Goal: Task Accomplishment & Management: Complete application form

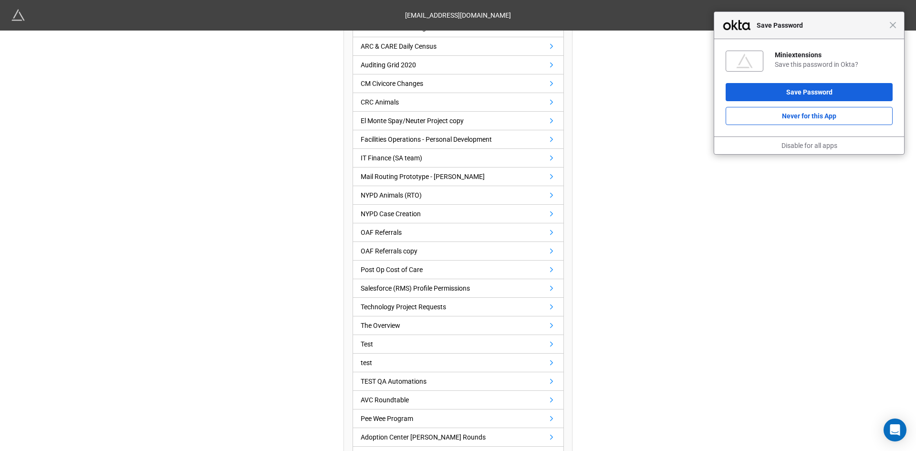
scroll to position [429, 0]
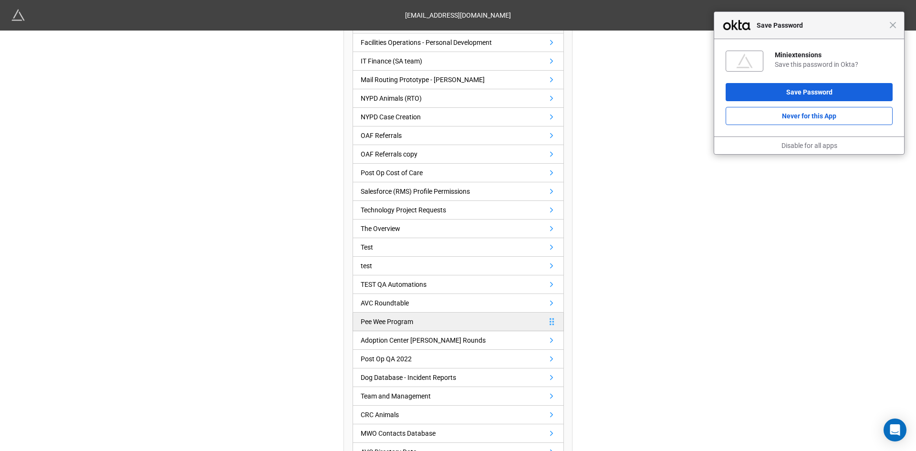
click at [372, 319] on div "Pee Wee Program" at bounding box center [387, 321] width 52 height 10
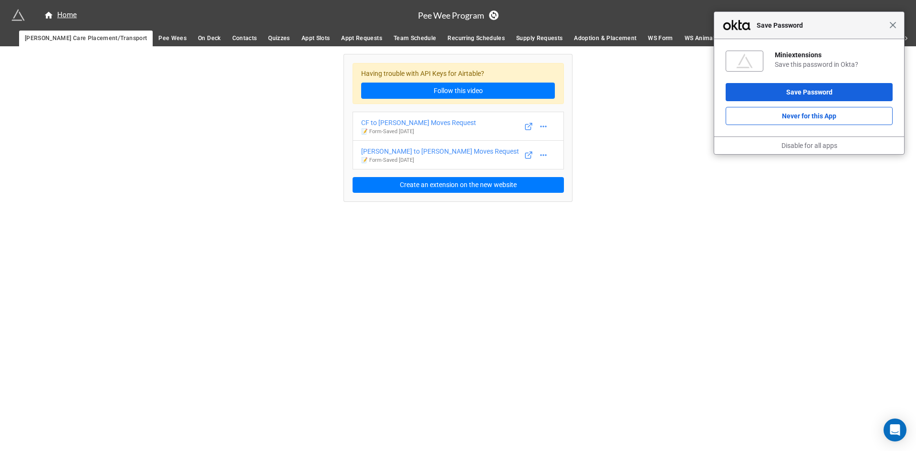
click at [896, 25] on span "Close" at bounding box center [892, 24] width 7 height 7
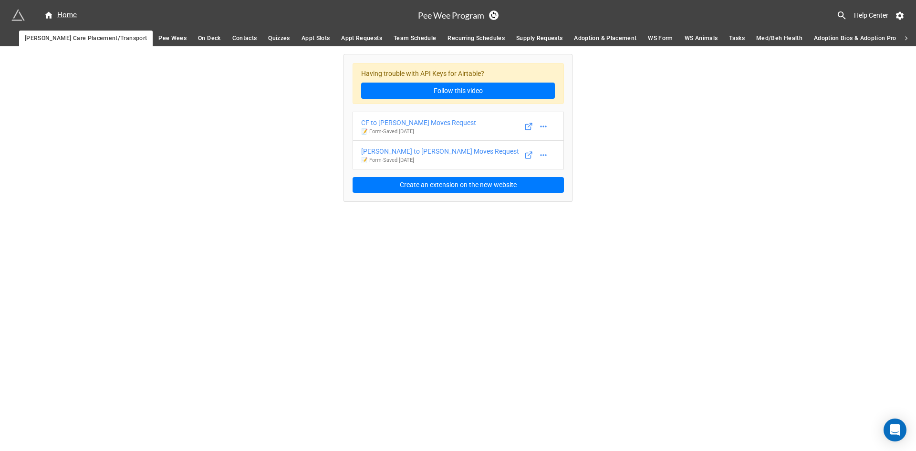
click at [909, 41] on icon at bounding box center [906, 38] width 9 height 9
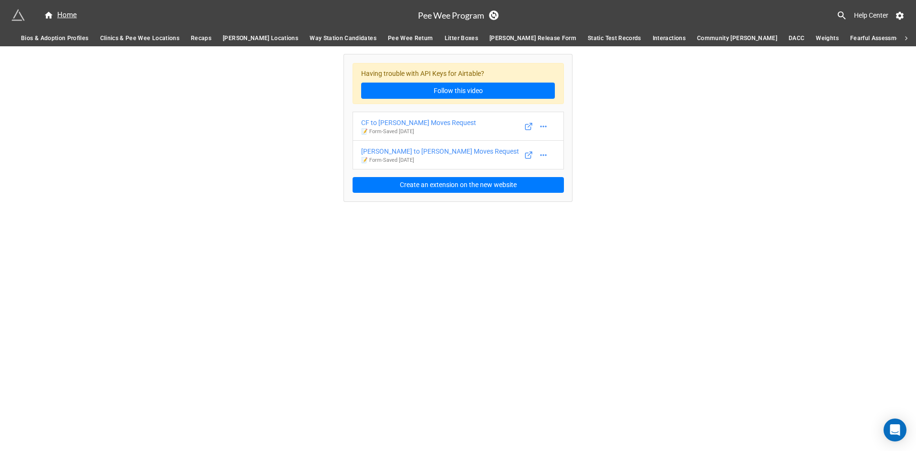
scroll to position [0, 878]
click at [387, 41] on span "Litter Boxes" at bounding box center [403, 38] width 33 height 10
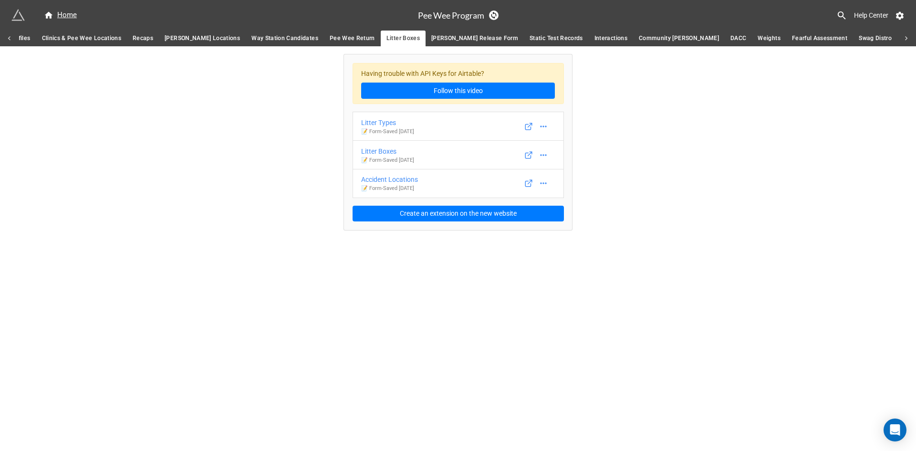
click at [785, 180] on div "Having trouble with API Keys for Airtable? Follow this video Litter Types 📝 For…" at bounding box center [458, 138] width 916 height 184
click at [757, 143] on div "Having trouble with API Keys for Airtable? Follow this video Litter Types 📝 For…" at bounding box center [458, 138] width 916 height 184
click at [8, 38] on icon at bounding box center [9, 38] width 9 height 9
click at [756, 34] on span "Med/Beh Health" at bounding box center [779, 38] width 46 height 10
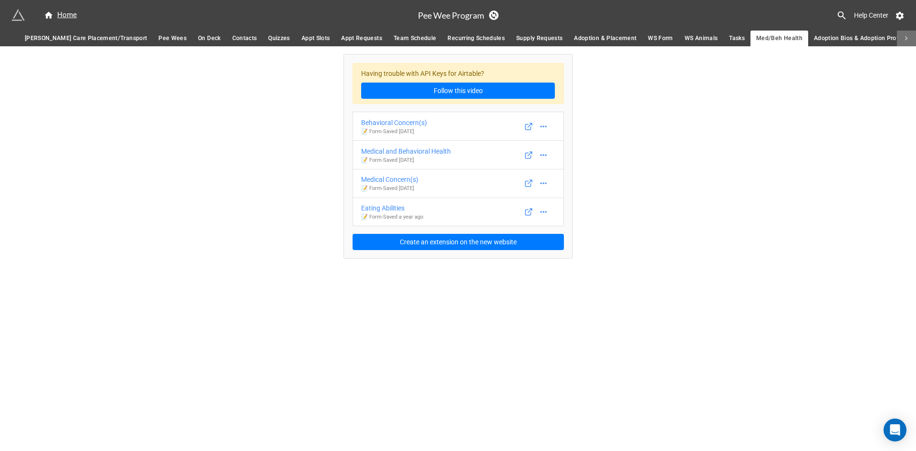
click at [908, 40] on icon at bounding box center [906, 38] width 9 height 9
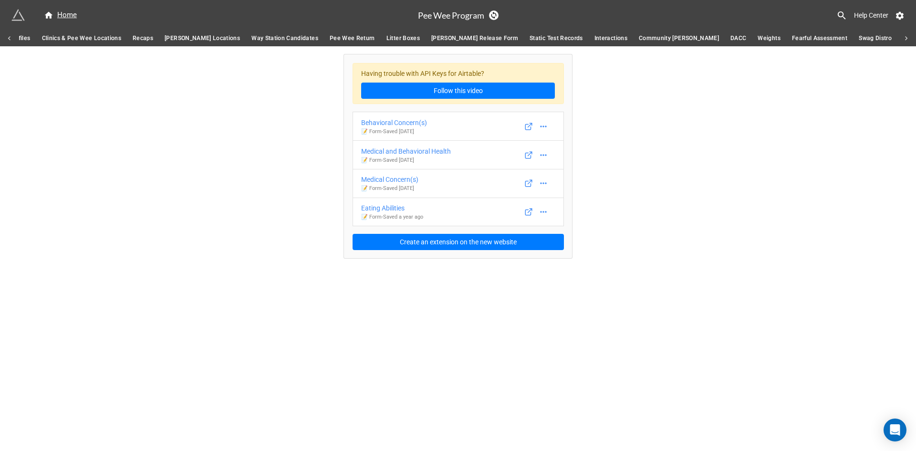
click at [851, 115] on div "Having trouble with API Keys for Airtable? Follow this video Behavioral Concern…" at bounding box center [458, 152] width 916 height 212
click at [907, 41] on icon at bounding box center [906, 38] width 9 height 9
click at [877, 83] on div "Having trouble with API Keys for Airtable? Follow this video Behavioral Concern…" at bounding box center [458, 152] width 916 height 212
click at [695, 38] on span "Med/Beh Updates" at bounding box center [720, 38] width 51 height 10
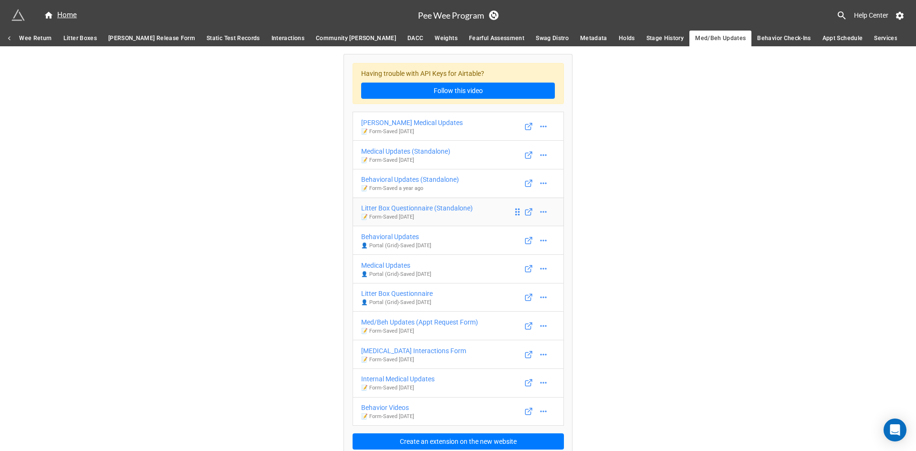
click at [442, 206] on div "Litter Box Questionnaire (Standalone)" at bounding box center [417, 208] width 112 height 10
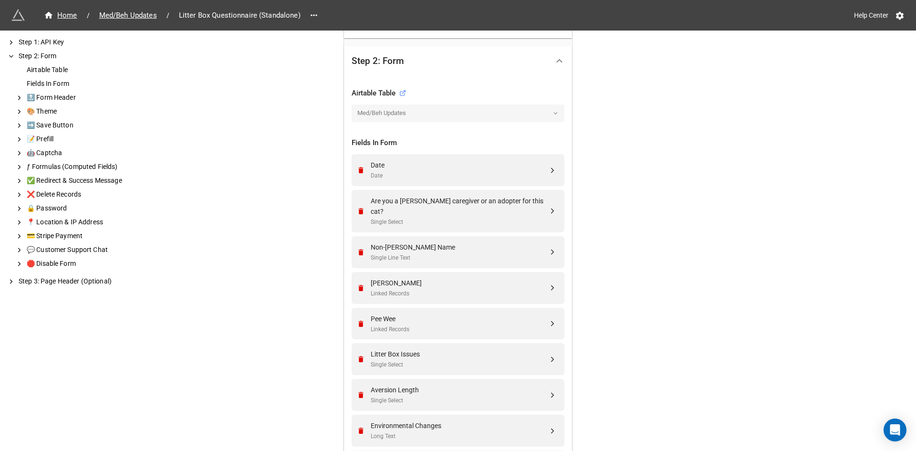
scroll to position [286, 0]
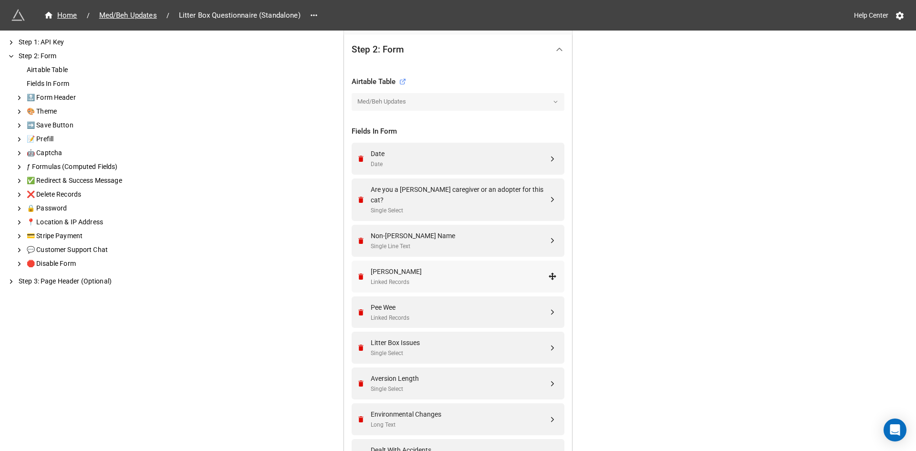
click at [425, 266] on div "[PERSON_NAME]" at bounding box center [460, 271] width 178 height 10
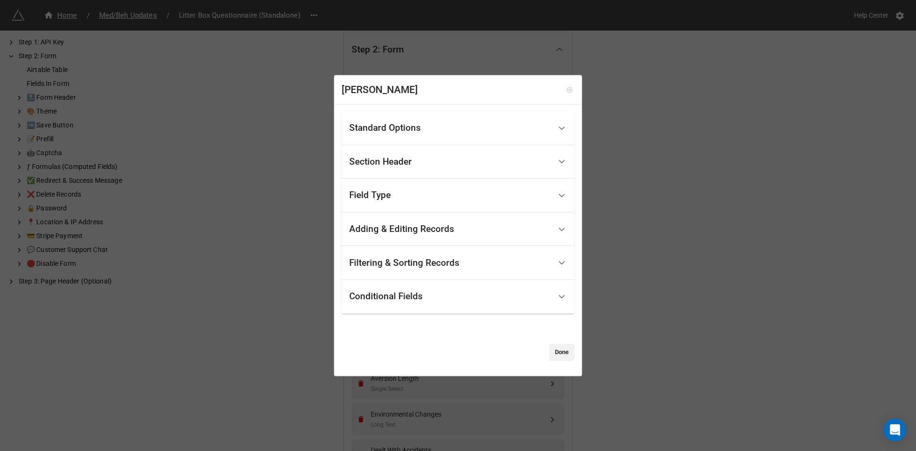
click at [566, 87] on icon at bounding box center [569, 90] width 7 height 7
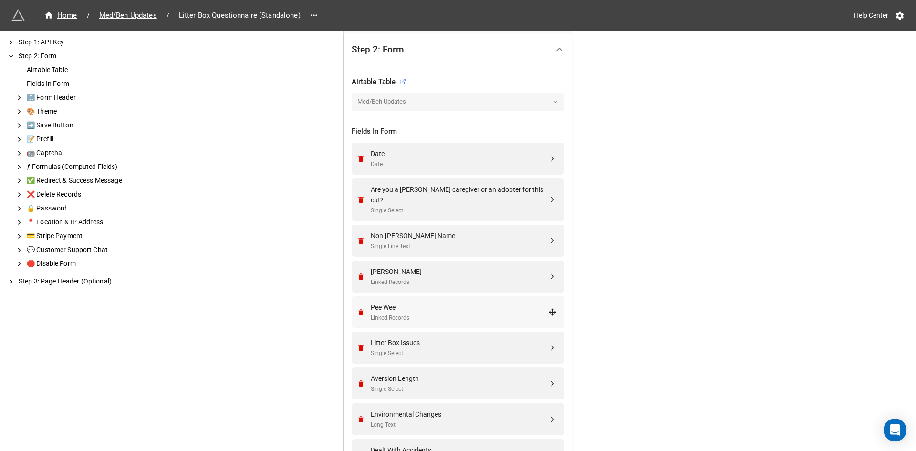
click at [409, 302] on div "Pee Wee" at bounding box center [460, 307] width 178 height 10
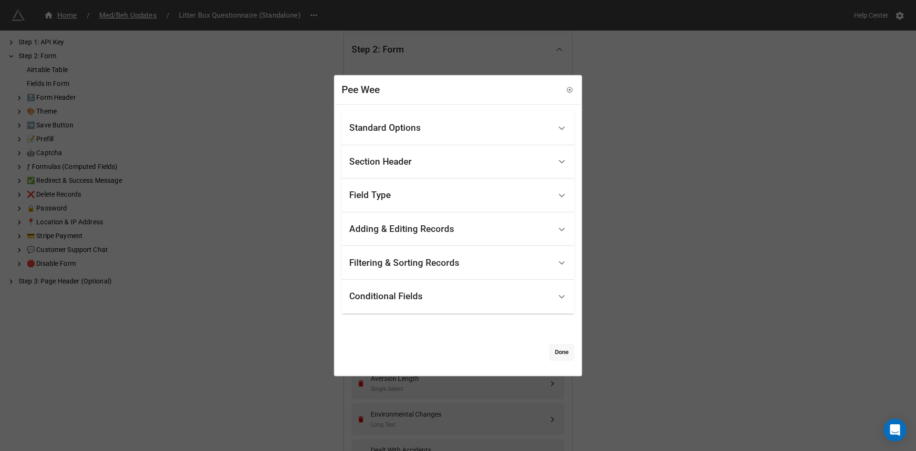
click at [556, 347] on link "Done" at bounding box center [561, 352] width 25 height 17
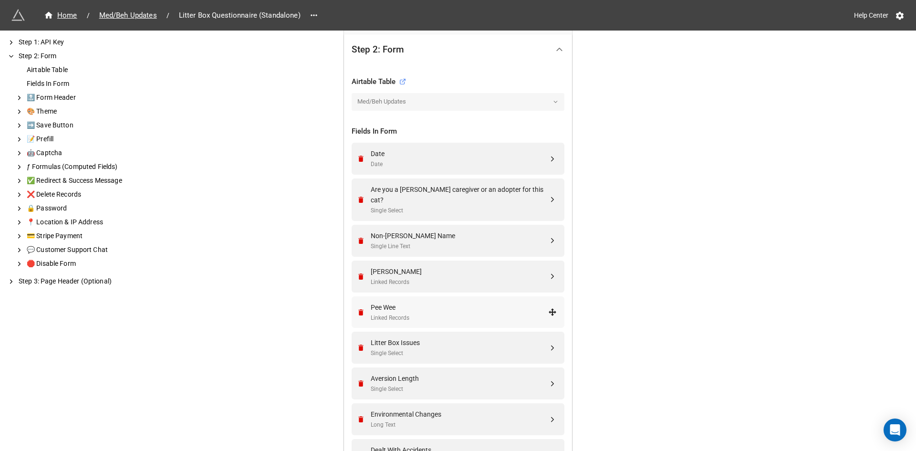
click at [481, 302] on div "Pee Wee Linked Records" at bounding box center [460, 312] width 178 height 21
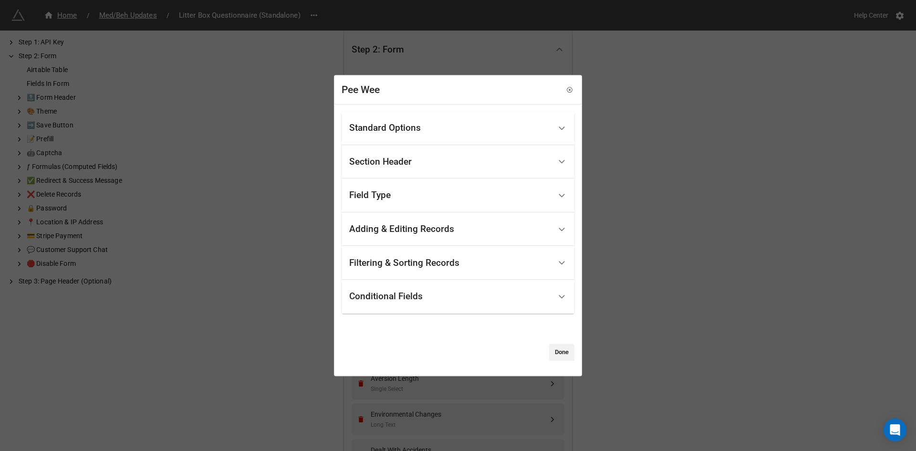
click at [434, 225] on div "Adding & Editing Records" at bounding box center [401, 229] width 105 height 10
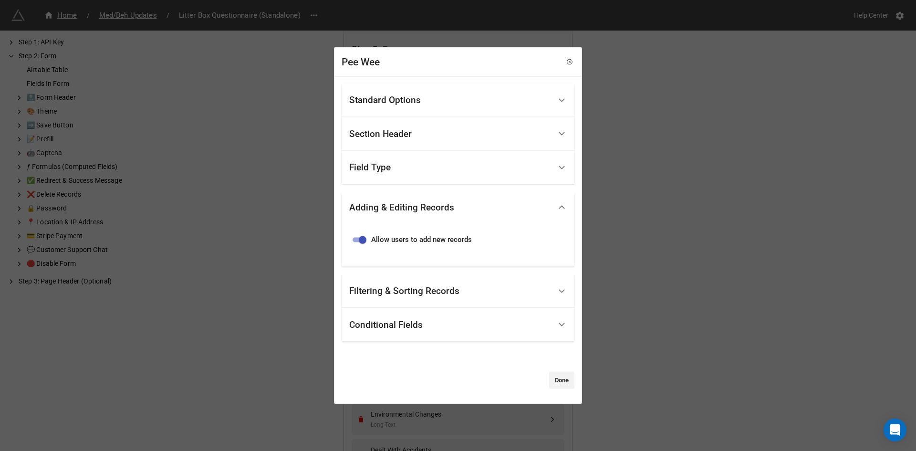
click at [448, 288] on div "Filtering & Sorting Records" at bounding box center [404, 291] width 110 height 10
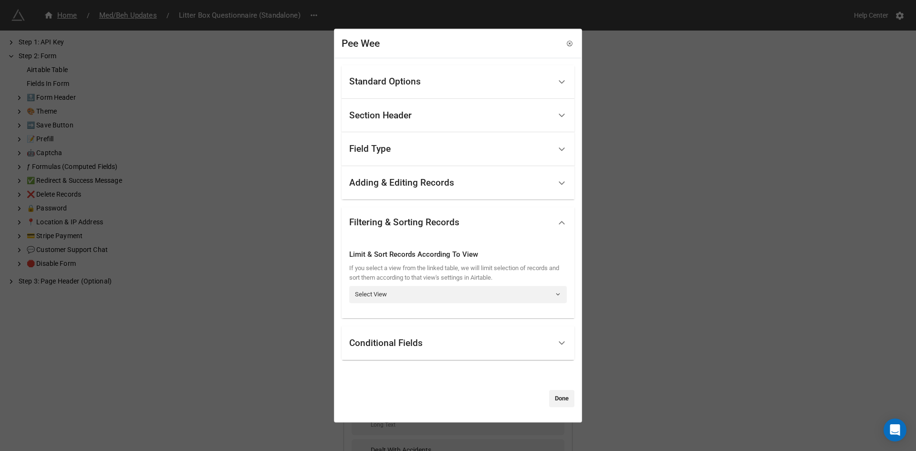
click at [397, 153] on div "Field Type" at bounding box center [450, 149] width 202 height 22
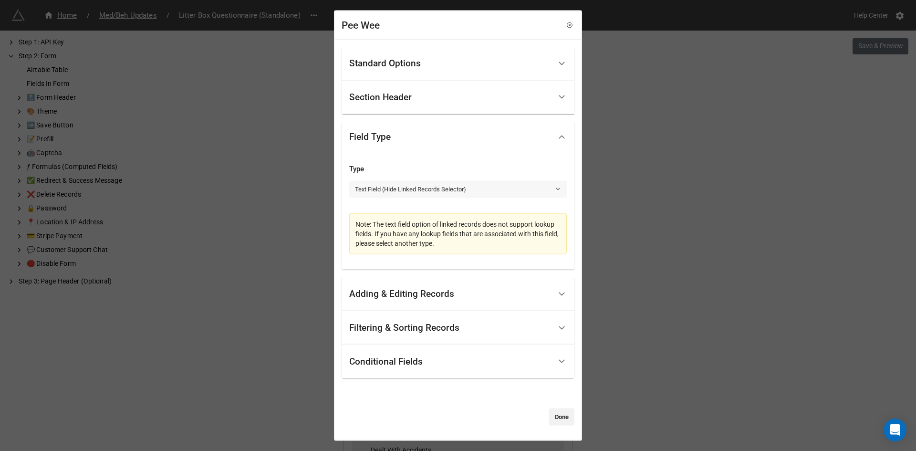
click at [438, 191] on link "Text Field (Hide Linked Records Selector)" at bounding box center [458, 188] width 218 height 17
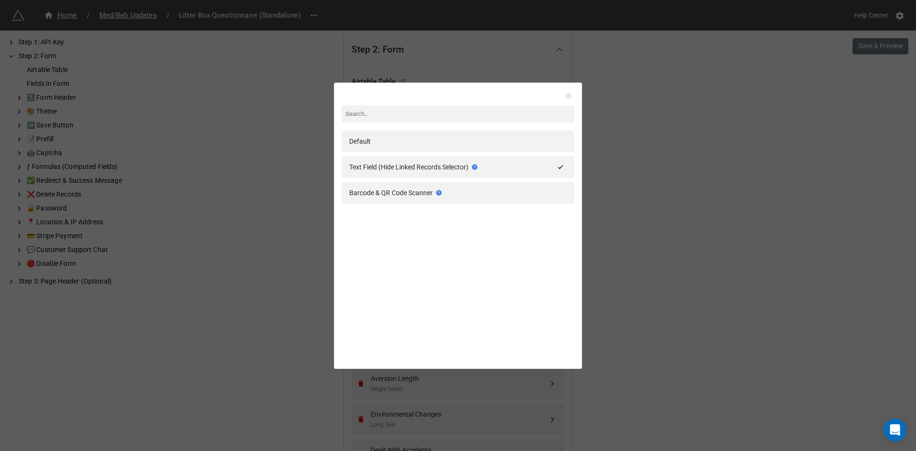
click at [564, 91] on link at bounding box center [569, 96] width 10 height 10
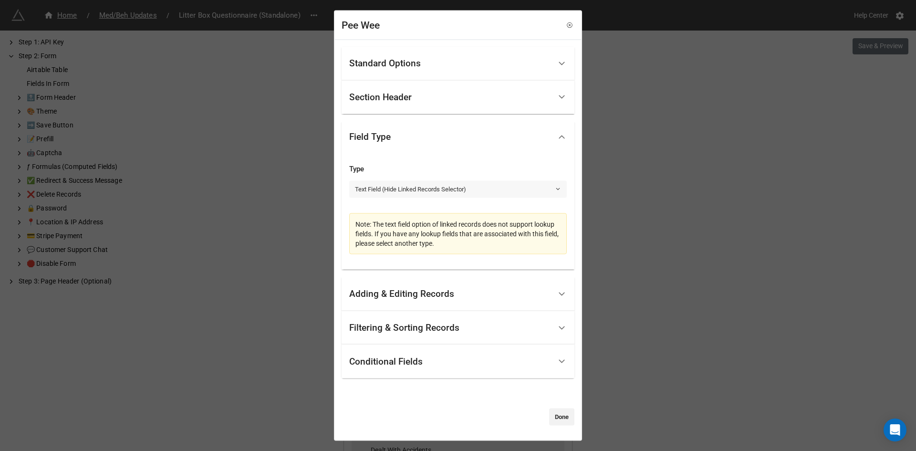
click at [416, 193] on link "Text Field (Hide Linked Records Selector)" at bounding box center [458, 188] width 218 height 17
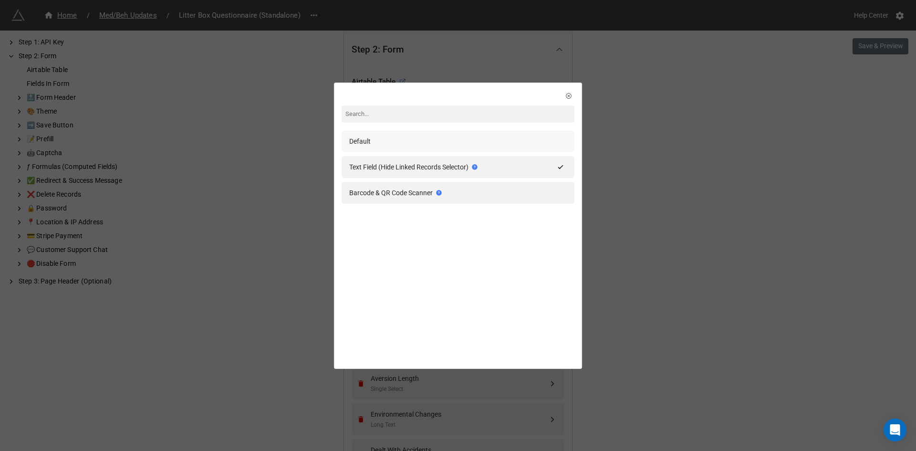
click at [400, 144] on div "Default" at bounding box center [458, 141] width 218 height 10
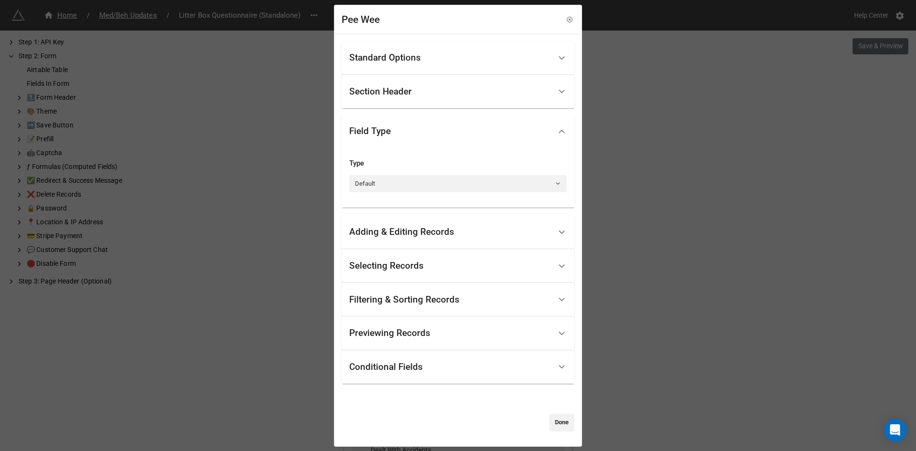
click at [404, 235] on div "Adding & Editing Records" at bounding box center [401, 232] width 105 height 10
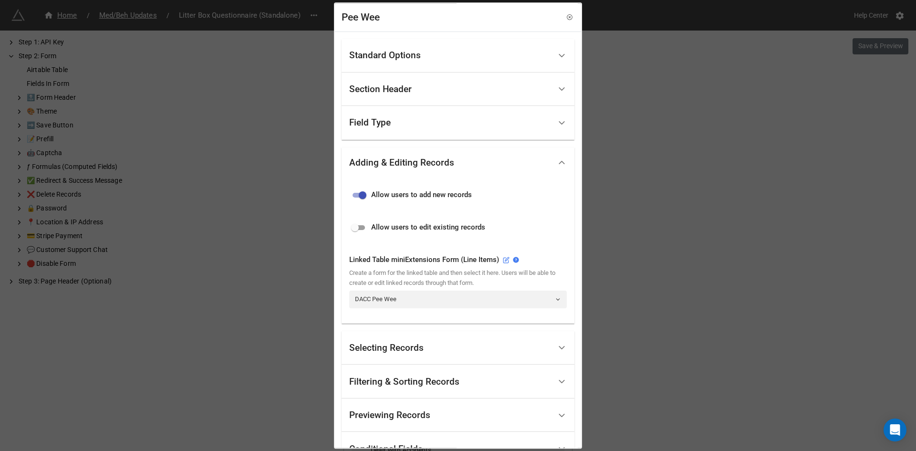
click at [363, 196] on input "checkbox" at bounding box center [362, 194] width 34 height 11
checkbox input "false"
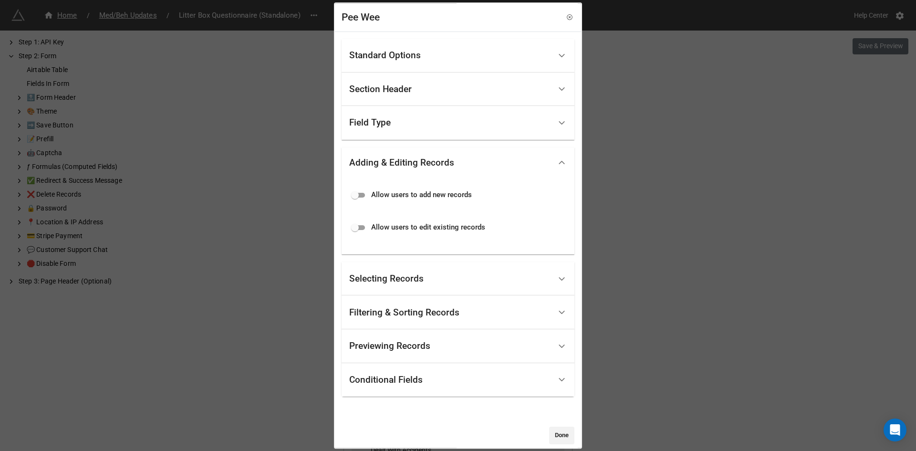
click at [393, 282] on div "Selecting Records" at bounding box center [386, 279] width 74 height 10
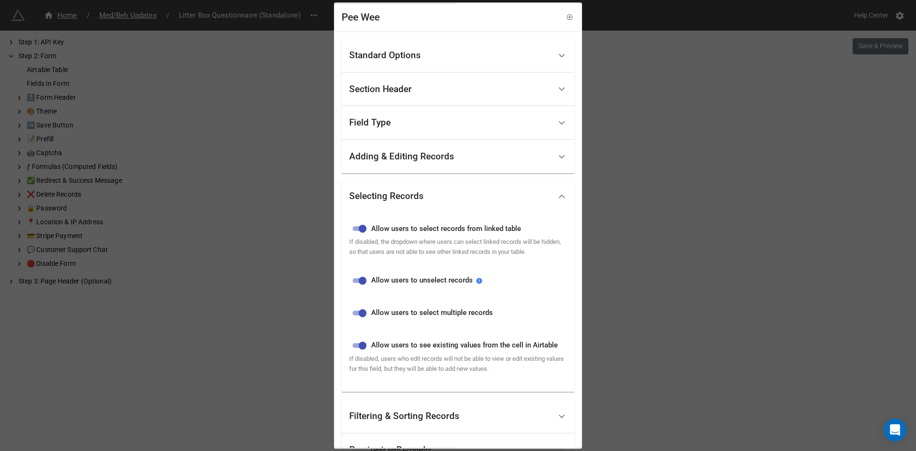
click at [389, 201] on div "Selecting Records" at bounding box center [386, 197] width 74 height 10
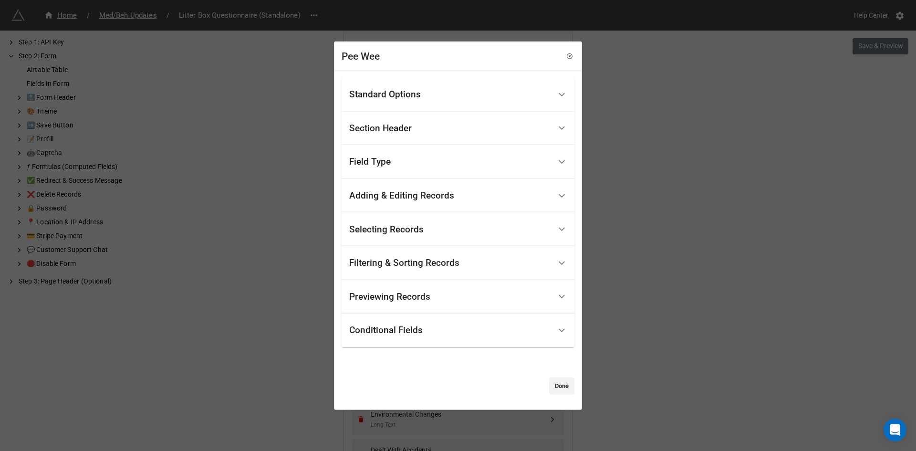
click at [429, 261] on div "Filtering & Sorting Records" at bounding box center [404, 263] width 110 height 10
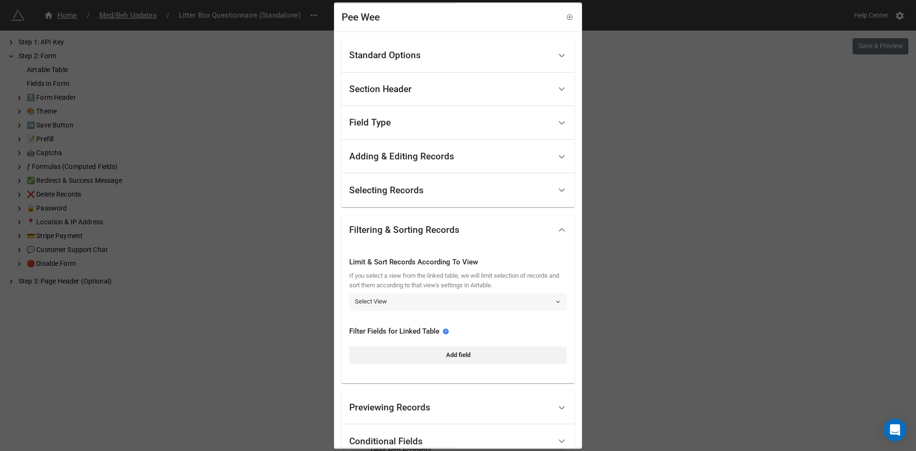
click at [400, 306] on link "Select View" at bounding box center [458, 301] width 218 height 17
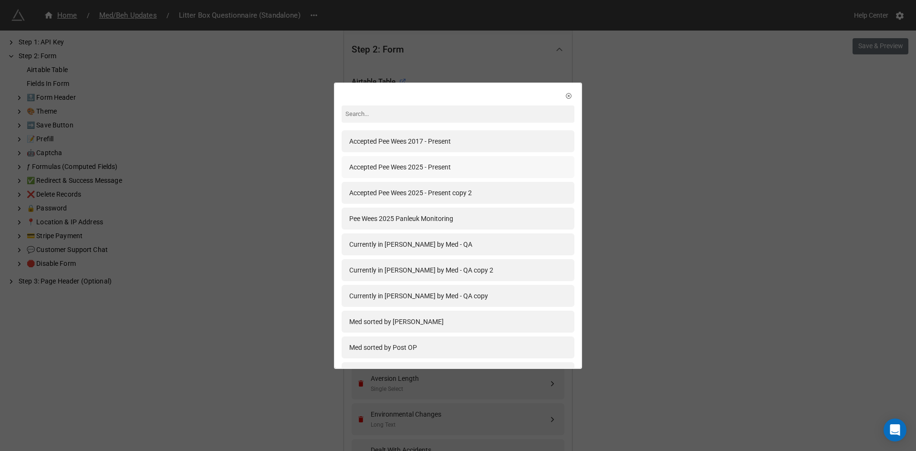
click at [425, 171] on div "Accepted Pee Wees 2025 - Present" at bounding box center [400, 167] width 102 height 10
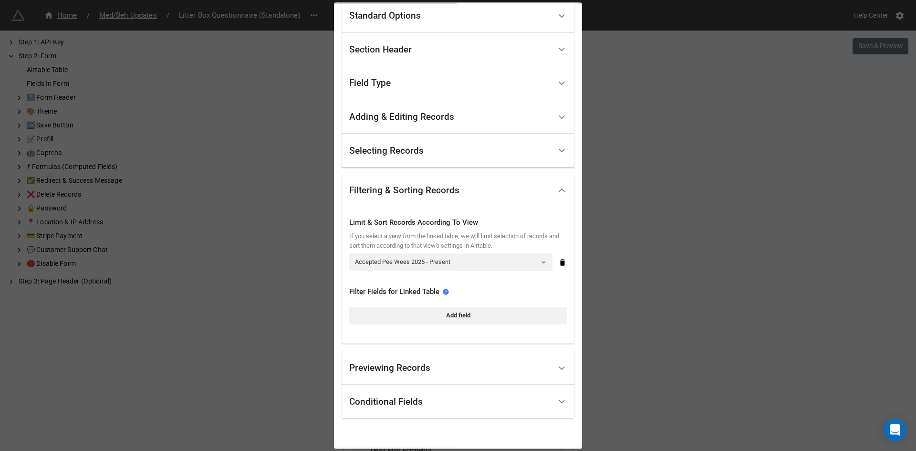
scroll to position [72, 0]
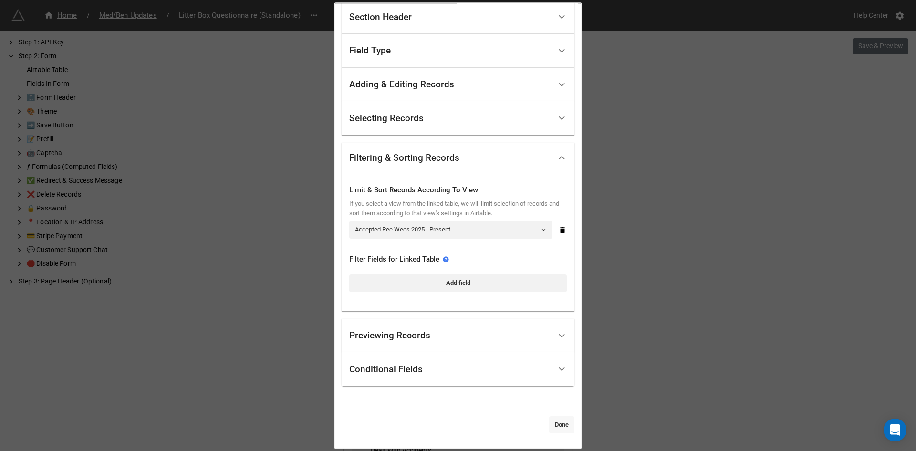
click at [562, 424] on link "Done" at bounding box center [561, 424] width 25 height 17
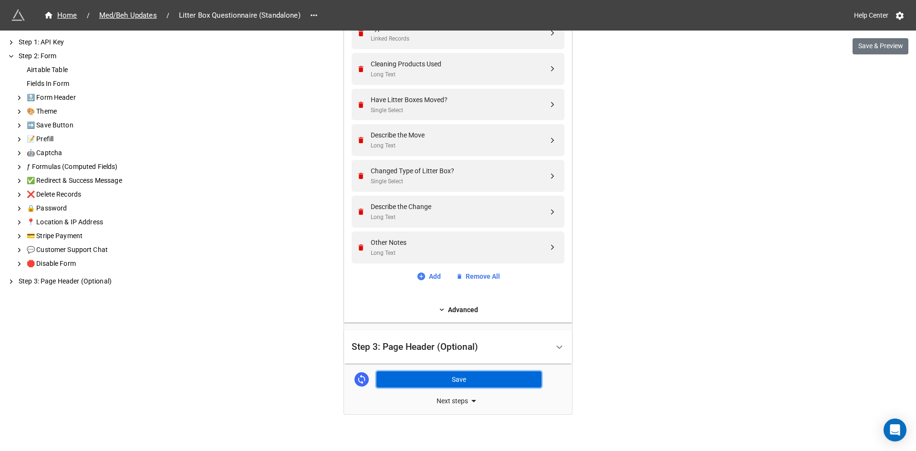
click at [492, 371] on button "Save" at bounding box center [459, 379] width 165 height 16
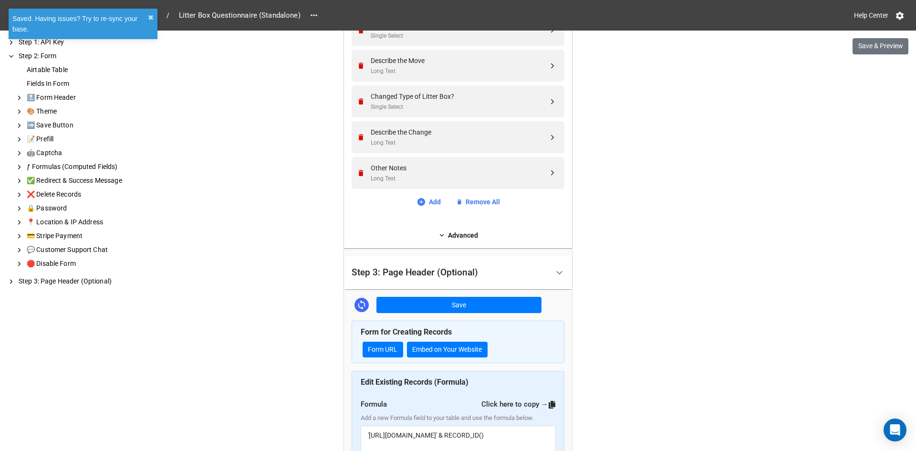
scroll to position [1828, 0]
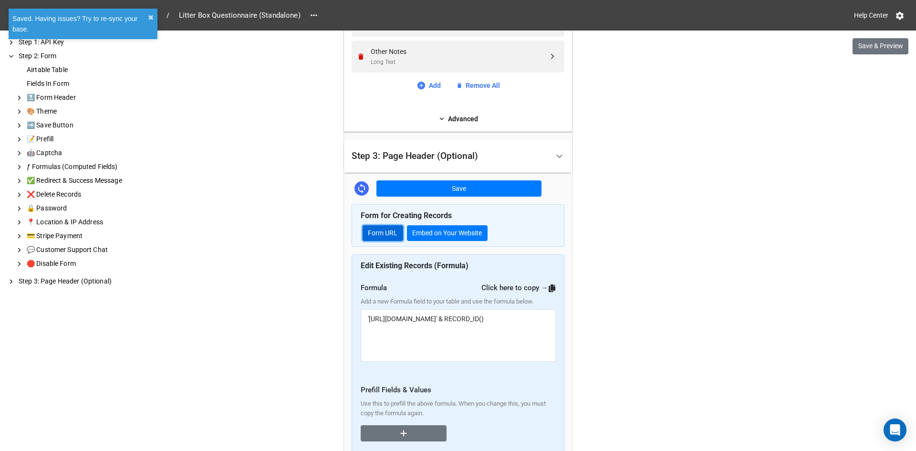
click at [366, 225] on link "Form URL" at bounding box center [383, 233] width 41 height 16
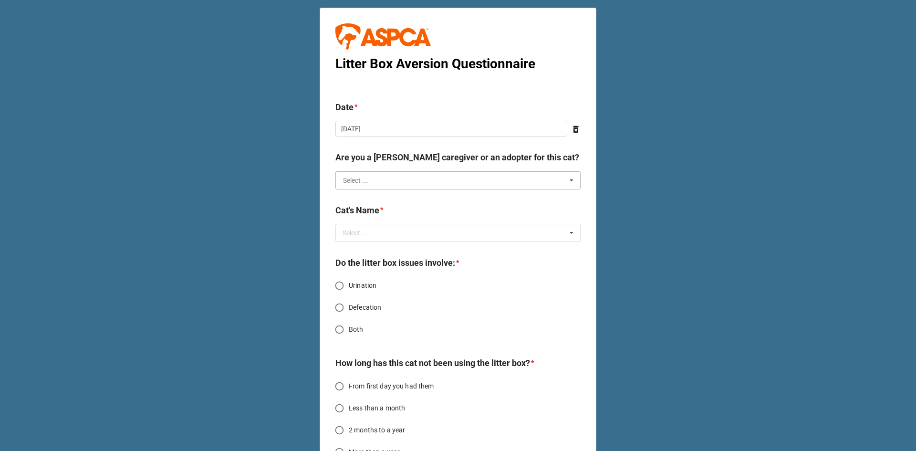
click at [404, 181] on input "text" at bounding box center [458, 180] width 244 height 17
click at [390, 197] on div "[PERSON_NAME] Caregiver" at bounding box center [458, 198] width 244 height 18
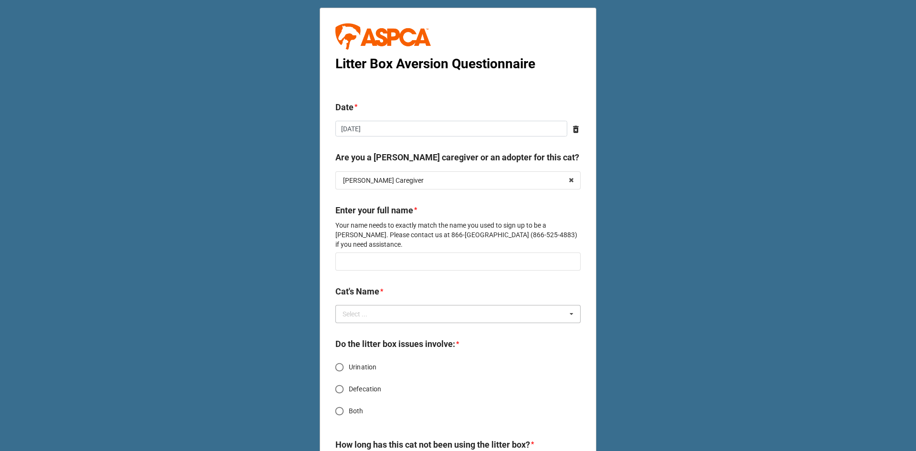
click at [398, 306] on div "Select ... No results found." at bounding box center [457, 314] width 245 height 18
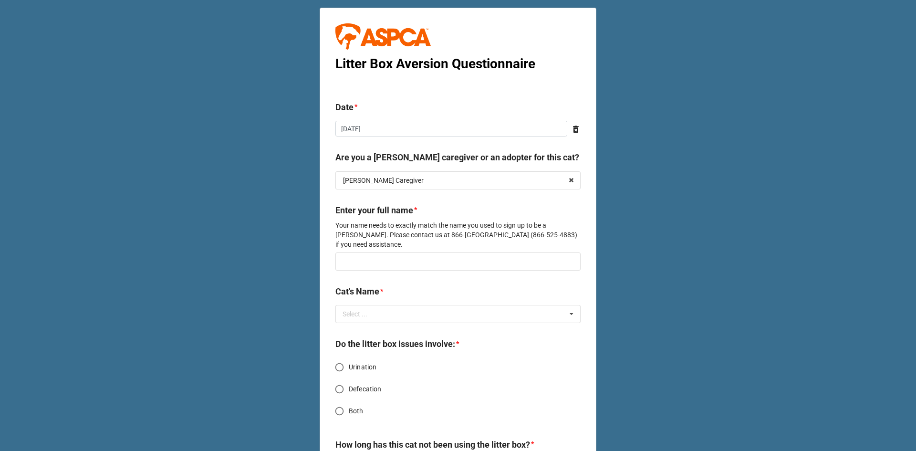
scroll to position [143, 0]
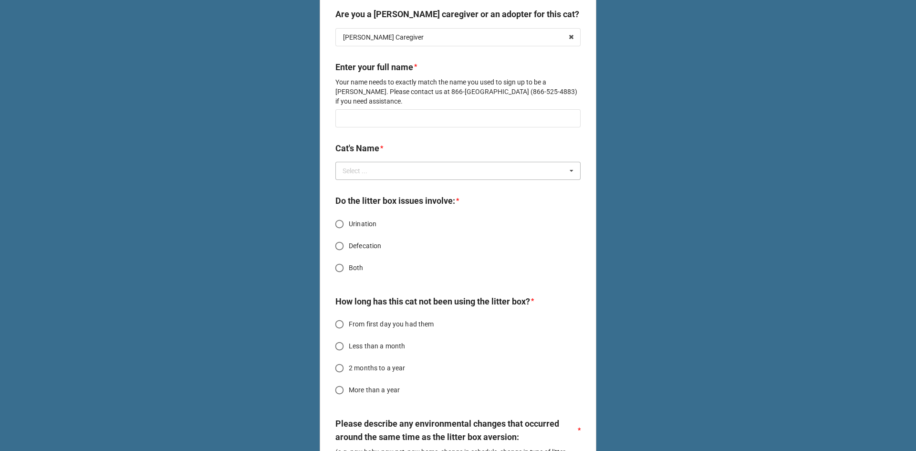
click at [380, 162] on div "Select ... PW Cheerio PW Froot Loops CRA5718759 CRA5718761 CRA5718762 CRA571866…" at bounding box center [457, 171] width 245 height 18
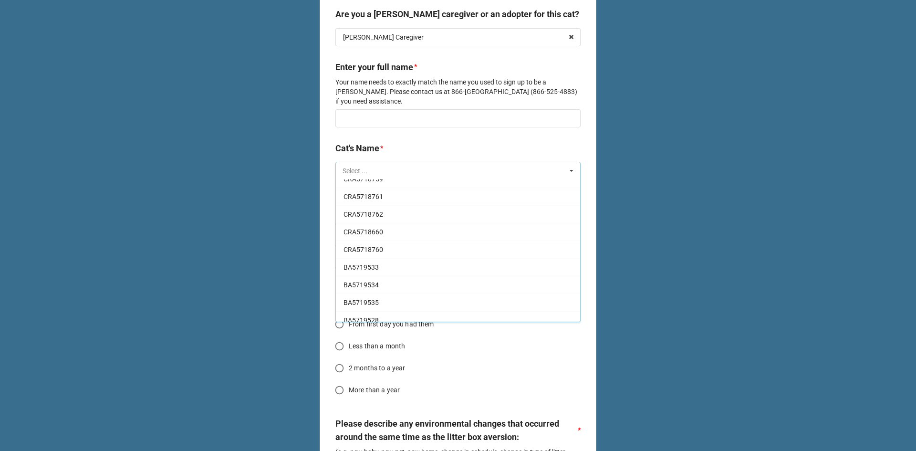
scroll to position [0, 0]
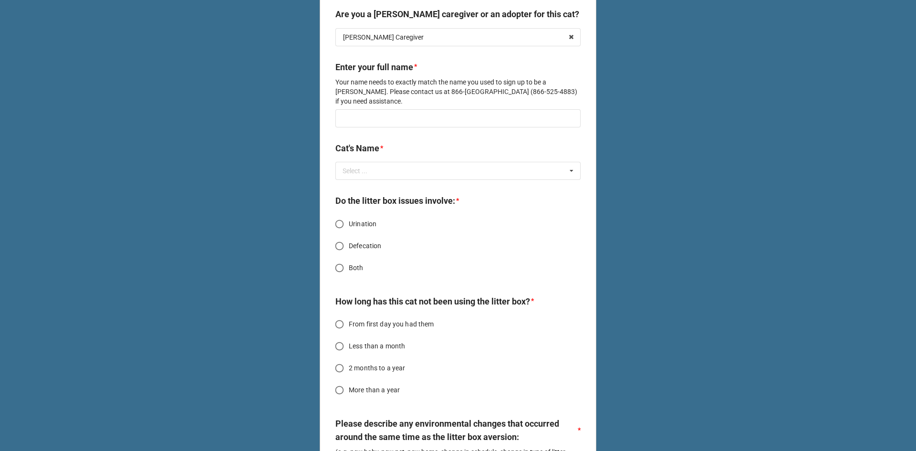
drag, startPoint x: 774, startPoint y: 215, endPoint x: 776, endPoint y: 210, distance: 5.3
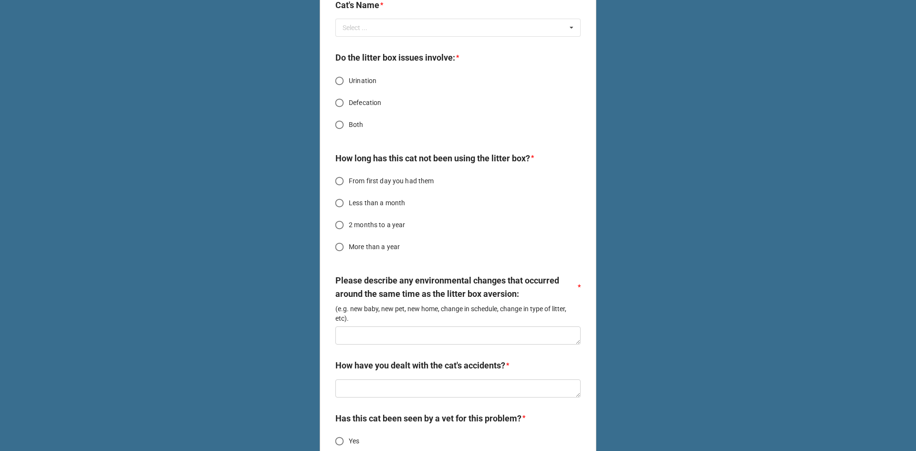
scroll to position [525, 0]
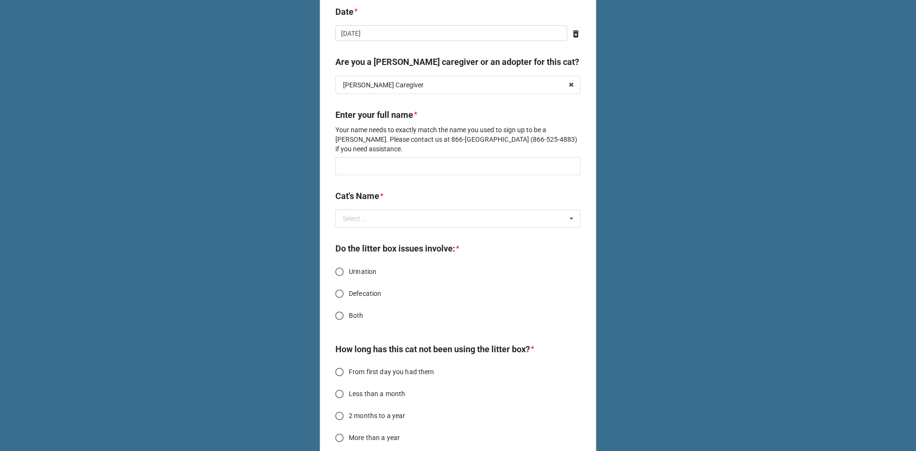
scroll to position [0, 0]
